Goal: Information Seeking & Learning: Learn about a topic

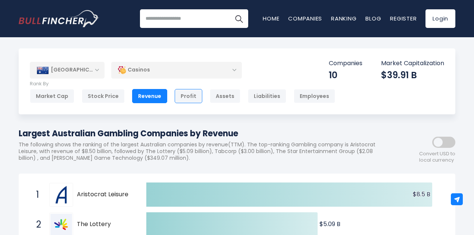
click at [190, 96] on div "Profit" at bounding box center [189, 96] width 28 height 14
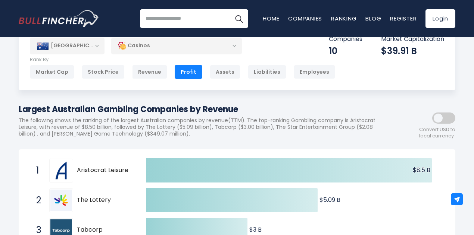
scroll to position [32, 0]
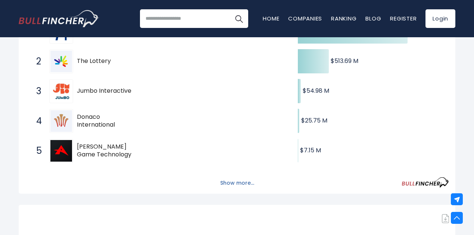
click at [230, 183] on button "Show more..." at bounding box center [237, 183] width 43 height 12
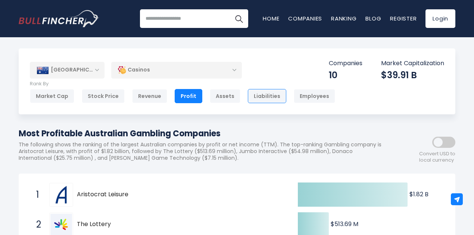
click at [249, 97] on div "Liabilities" at bounding box center [267, 96] width 38 height 14
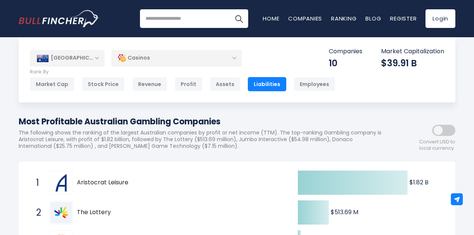
scroll to position [13, 0]
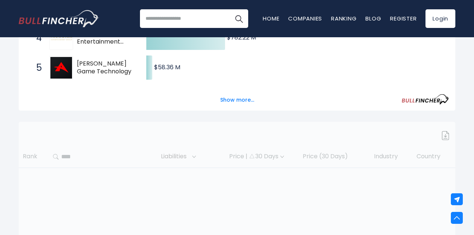
scroll to position [247, 0]
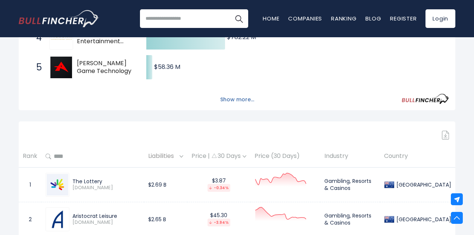
click at [234, 105] on button "Show more..." at bounding box center [237, 100] width 43 height 12
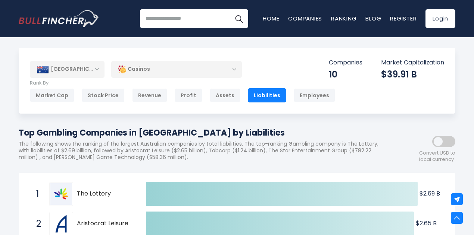
scroll to position [0, 0]
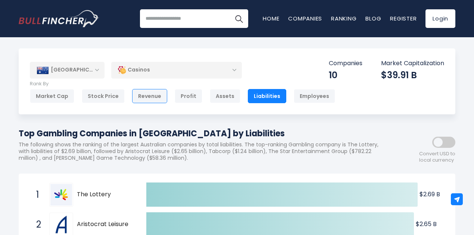
click at [144, 95] on div "Revenue" at bounding box center [149, 96] width 35 height 14
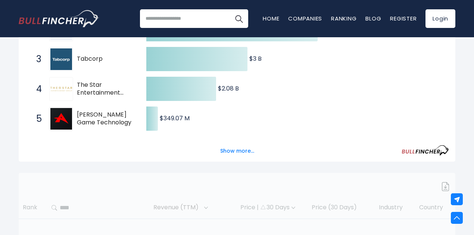
scroll to position [197, 0]
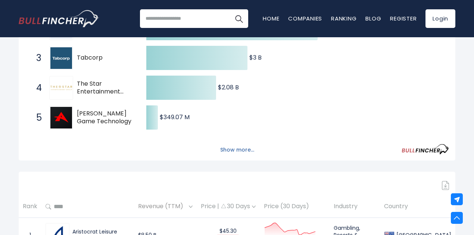
click at [232, 148] on button "Show more..." at bounding box center [237, 150] width 43 height 12
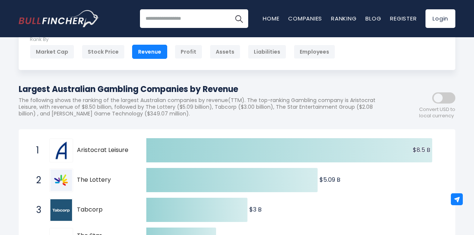
scroll to position [45, 0]
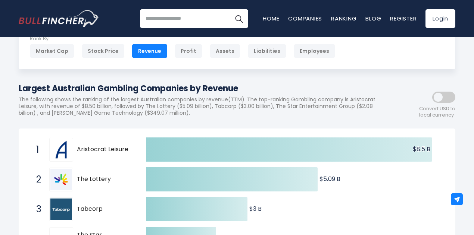
click at [446, 97] on span at bounding box center [443, 97] width 23 height 11
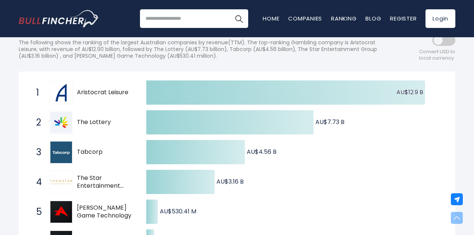
scroll to position [0, 0]
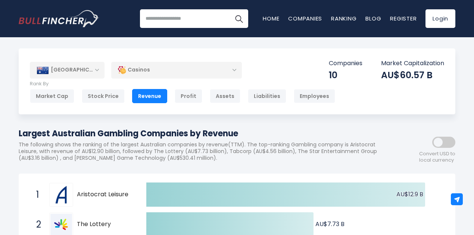
click at [206, 66] on div "Casinos" at bounding box center [176, 70] width 131 height 17
